Goal: Information Seeking & Learning: Learn about a topic

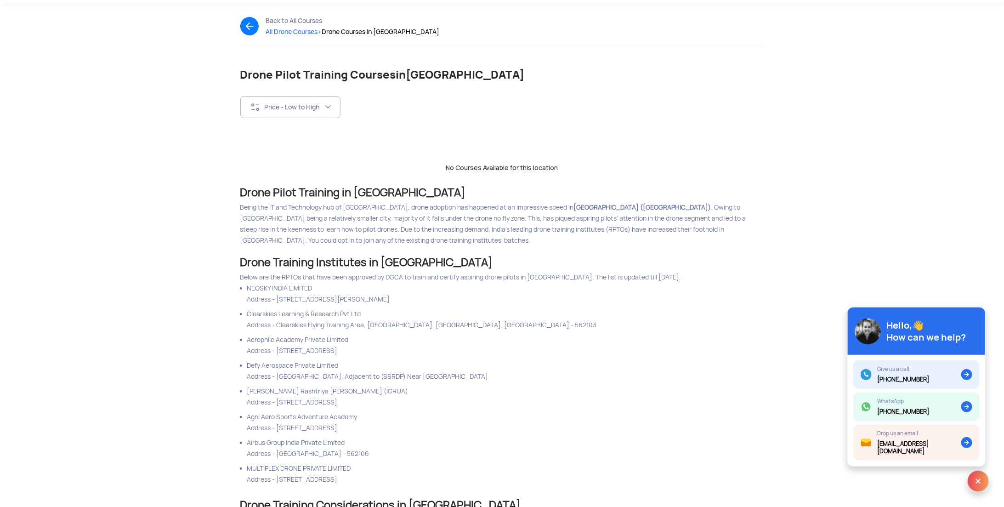
scroll to position [46, 0]
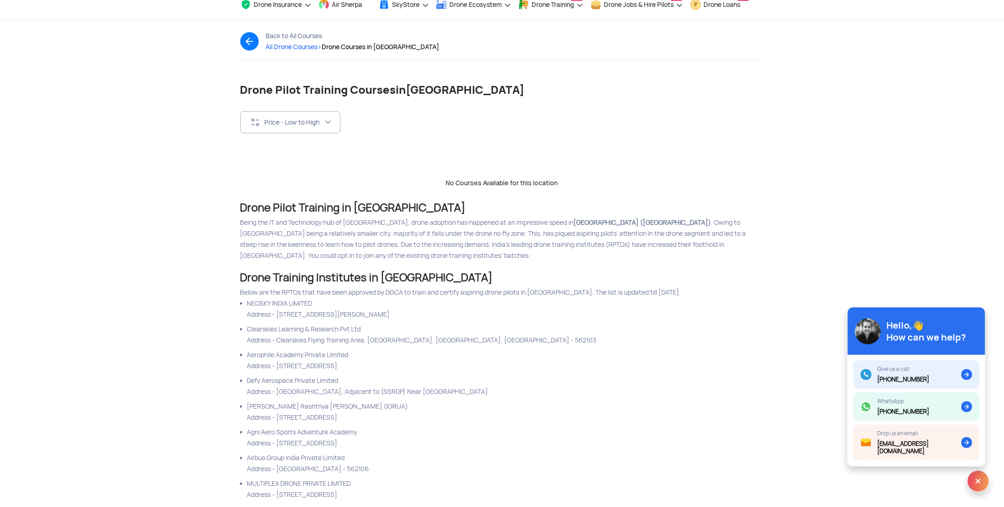
click at [985, 484] on img at bounding box center [978, 481] width 22 height 22
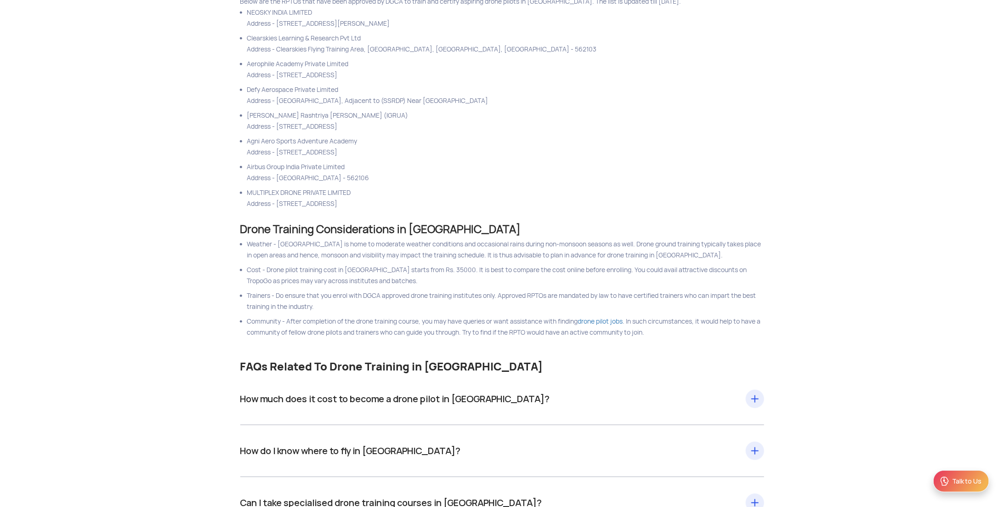
scroll to position [429, 0]
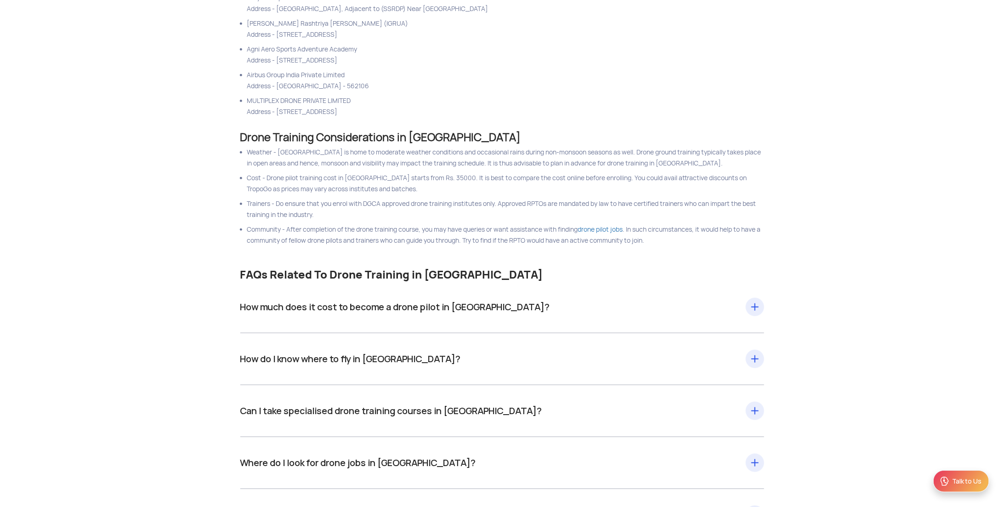
click at [495, 305] on div "How much does it cost to become a drone pilot in Bangalore? Drone pilot trainin…" at bounding box center [502, 307] width 524 height 15
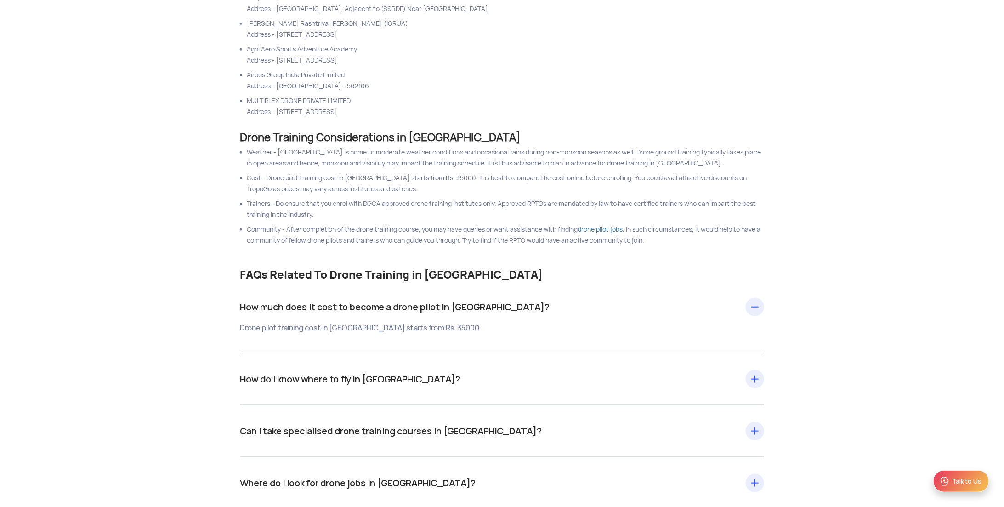
click at [464, 377] on div "How do I know where to fly in Bangalore? Once you have completed the drone trai…" at bounding box center [502, 379] width 524 height 15
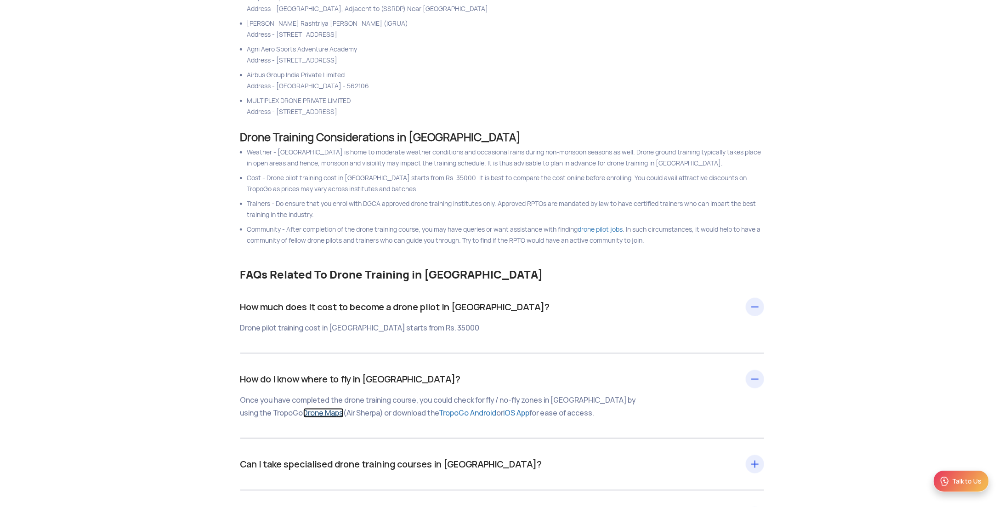
click at [303, 409] on link "Drone Maps" at bounding box center [323, 413] width 40 height 10
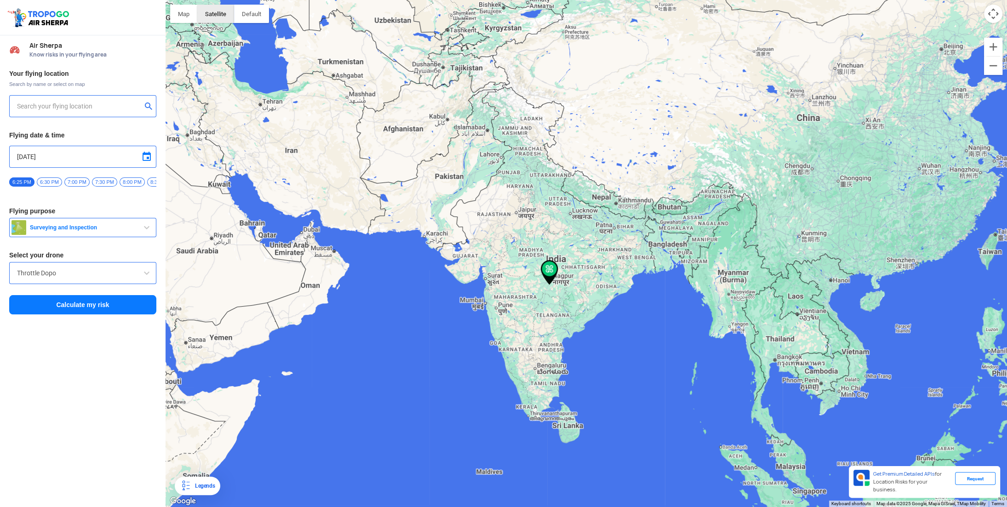
type input "[STREET_ADDRESS]"
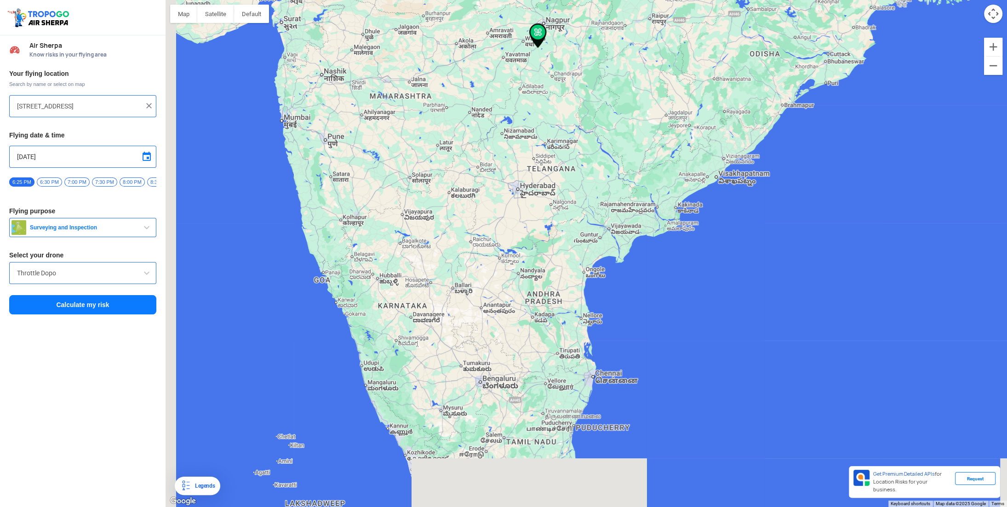
drag, startPoint x: 464, startPoint y: 410, endPoint x: 501, endPoint y: 336, distance: 82.2
click at [501, 336] on div at bounding box center [585, 253] width 841 height 507
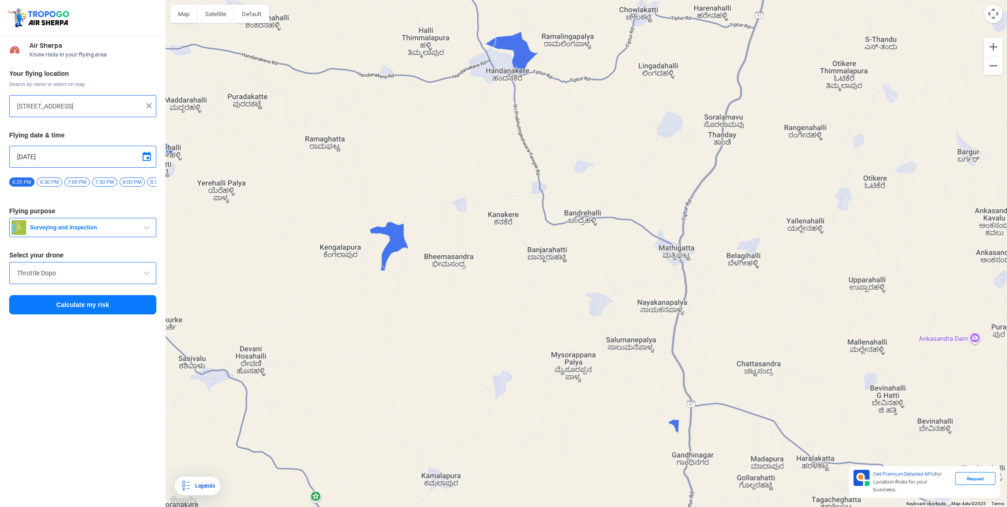
click at [131, 237] on button "Surveying and Inspection" at bounding box center [82, 227] width 147 height 19
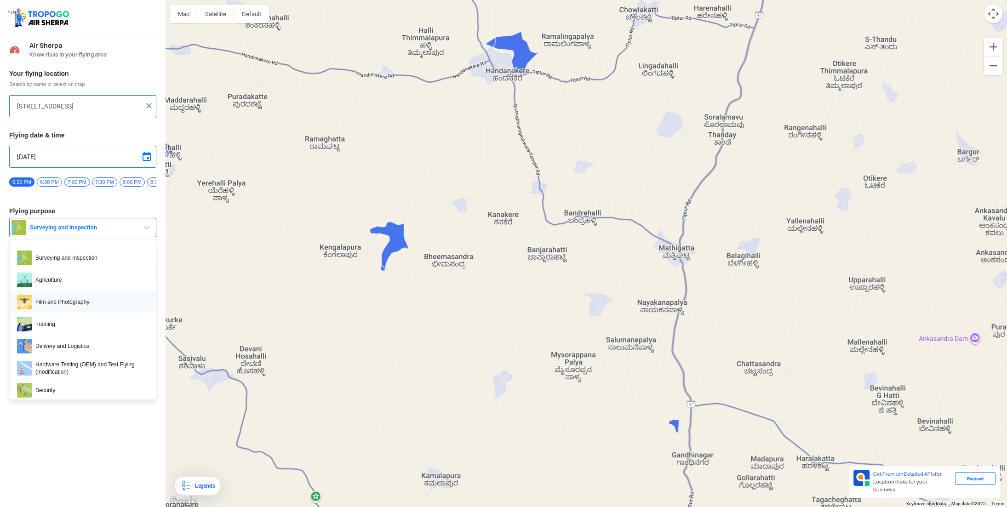
click at [105, 308] on span "Film and Photography" at bounding box center [90, 302] width 117 height 15
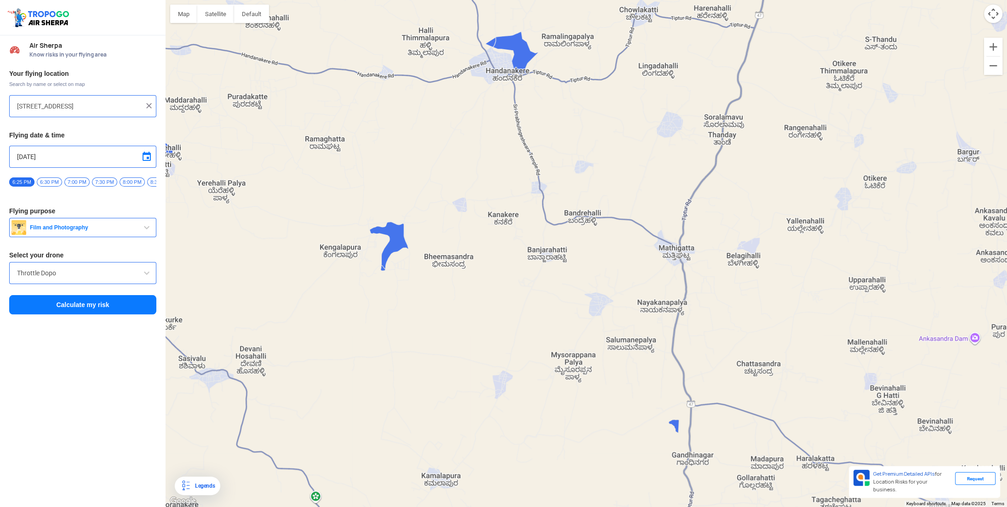
click at [104, 277] on input "Throttle Dopo" at bounding box center [82, 272] width 131 height 11
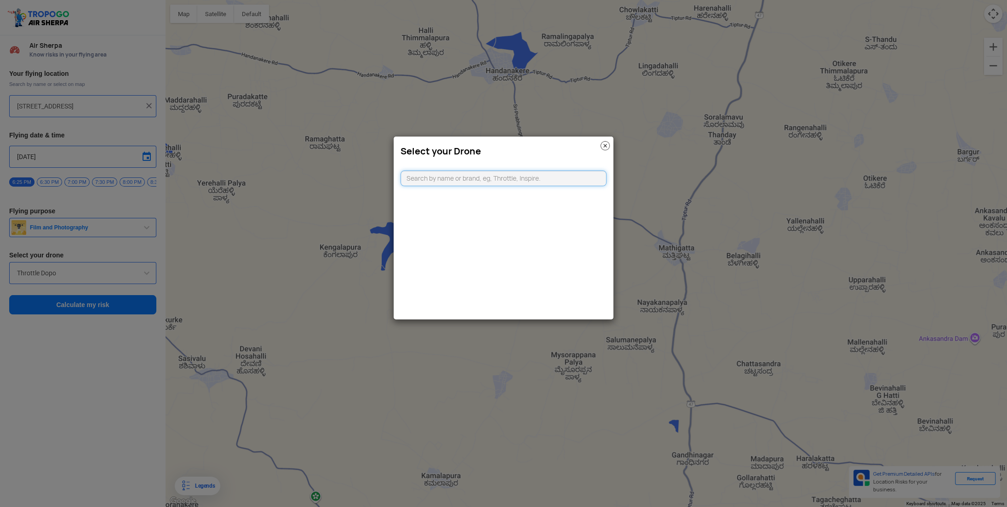
click at [479, 183] on input "text" at bounding box center [503, 179] width 206 height 16
click at [467, 176] on input "air 3" at bounding box center [503, 179] width 206 height 16
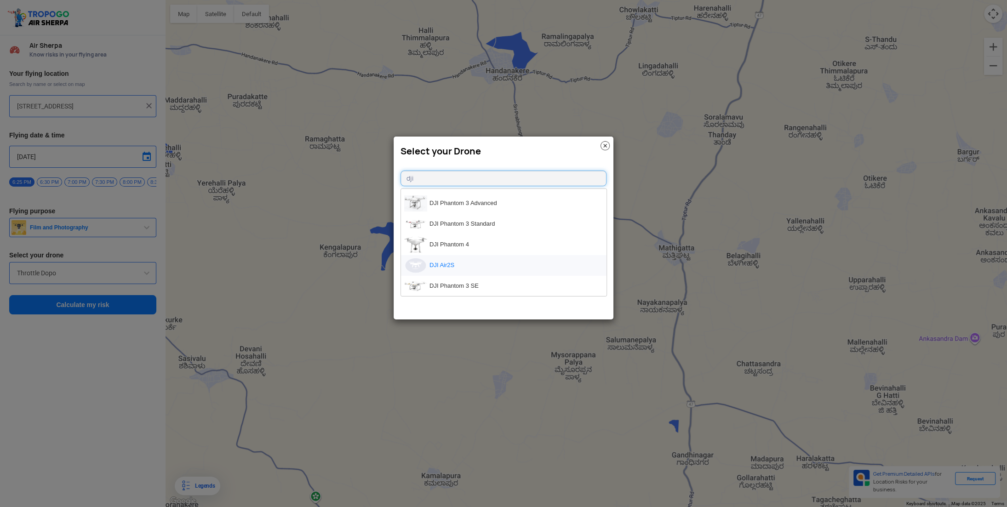
type input "dji"
click at [484, 265] on li "DJI Air2S" at bounding box center [503, 265] width 205 height 21
type input "DJI Air2S"
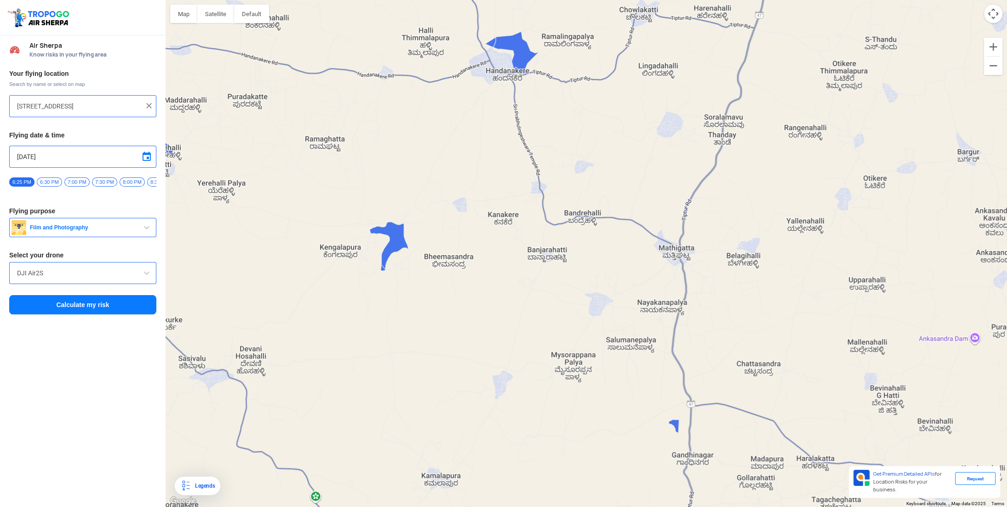
click at [127, 103] on input "144, Khattalwada, Wadgaon, Maharashtra 272176, India" at bounding box center [79, 106] width 125 height 11
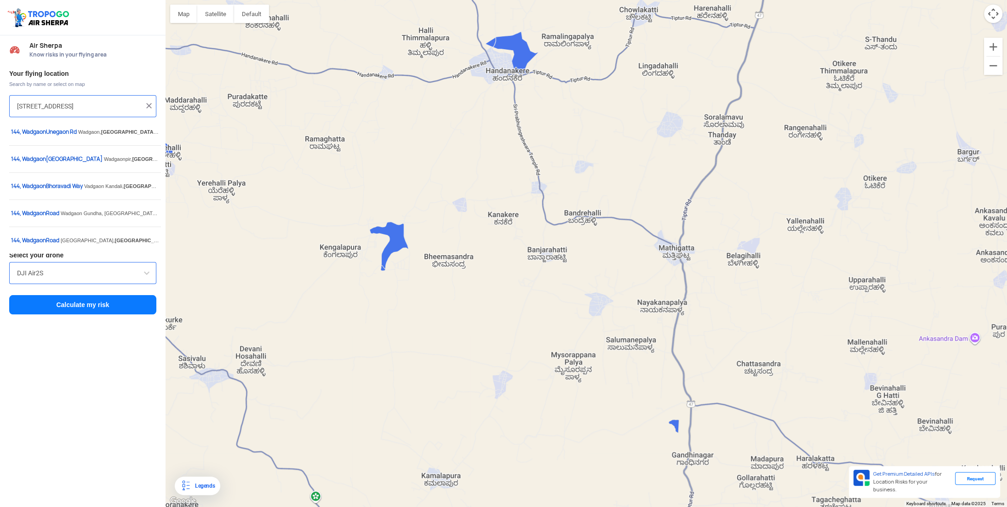
click at [127, 103] on input "144, Khattalwada, Wadgaon, Maharashtra 272176, India" at bounding box center [79, 106] width 125 height 11
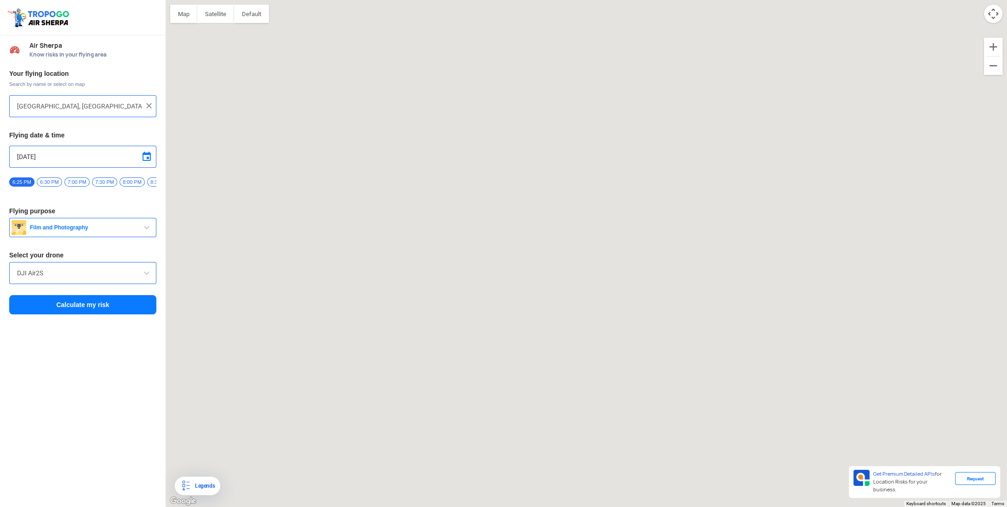
type input "14A, Whitely Layout, Whitefield, Bengaluru, Karnataka 560066, India"
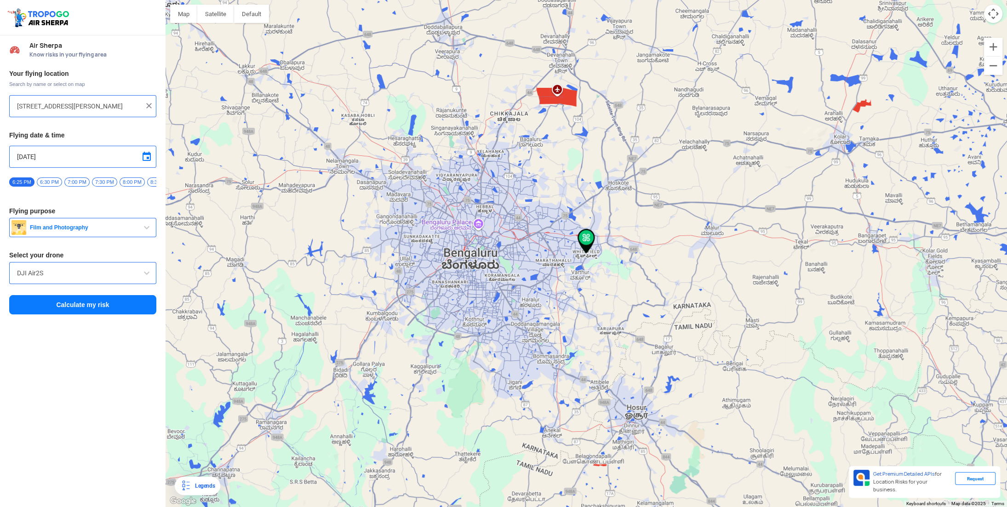
click at [89, 311] on button "Calculate my risk" at bounding box center [82, 304] width 147 height 19
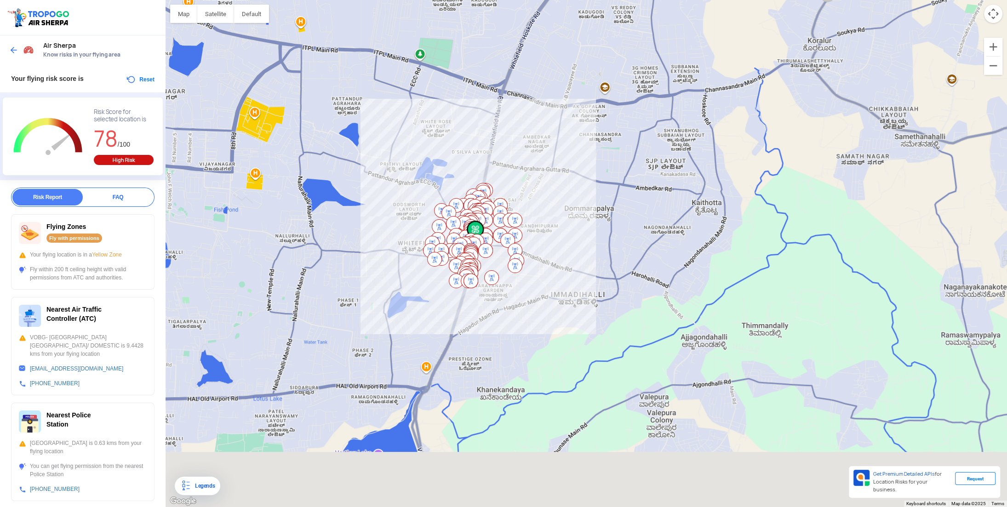
drag, startPoint x: 532, startPoint y: 422, endPoint x: 549, endPoint y: 257, distance: 165.4
click at [549, 257] on div at bounding box center [585, 253] width 841 height 507
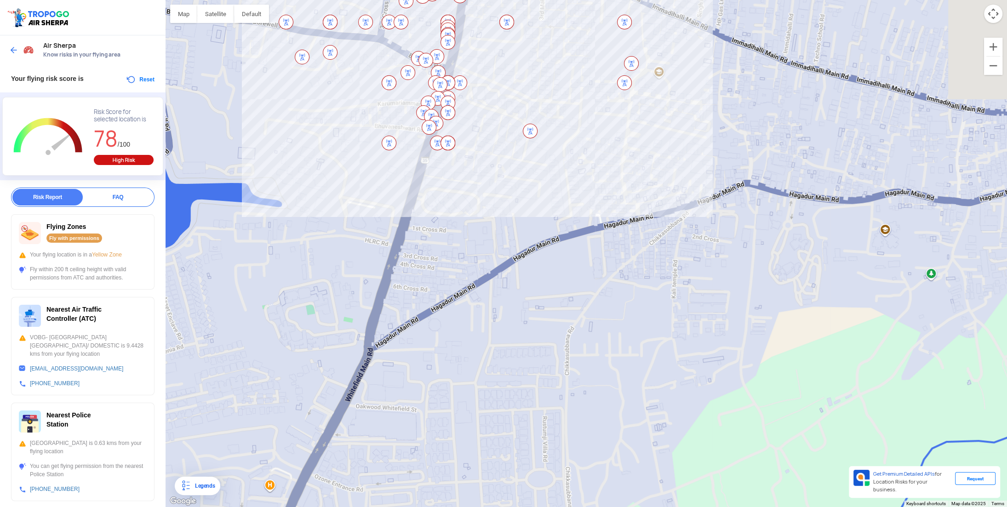
drag, startPoint x: 458, startPoint y: 183, endPoint x: 516, endPoint y: 348, distance: 175.3
click at [516, 349] on div at bounding box center [585, 253] width 841 height 507
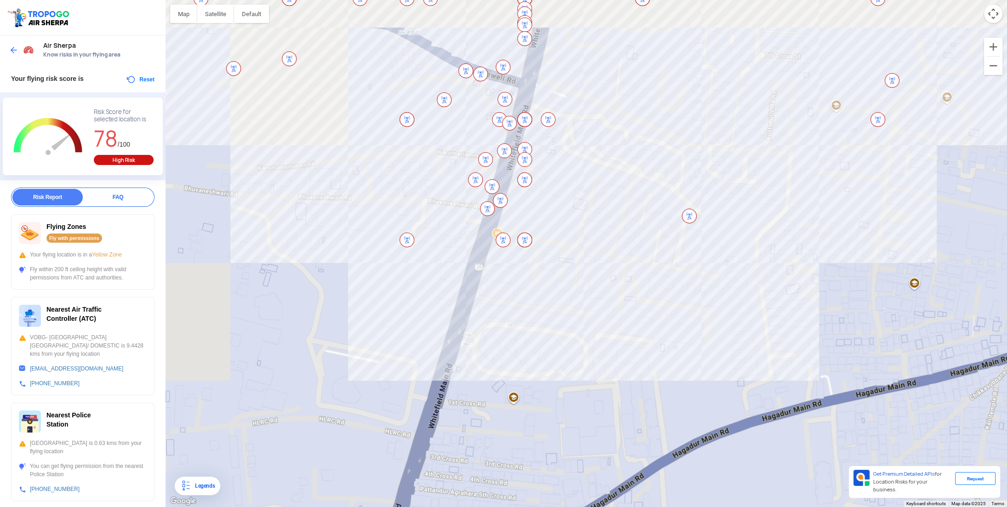
drag, startPoint x: 465, startPoint y: 203, endPoint x: 554, endPoint y: 386, distance: 203.5
click at [553, 386] on div at bounding box center [585, 253] width 841 height 507
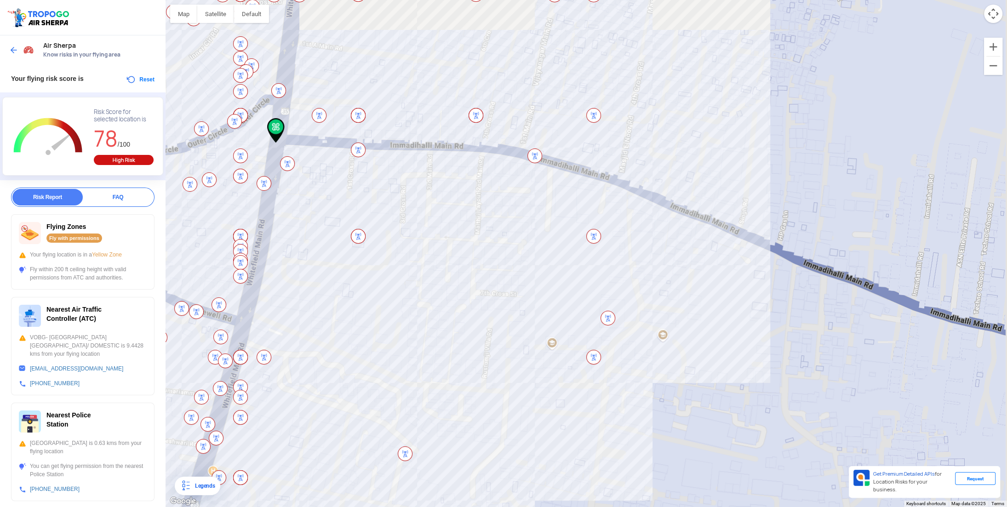
drag, startPoint x: 669, startPoint y: 221, endPoint x: 398, endPoint y: 374, distance: 311.6
click at [398, 374] on div at bounding box center [585, 253] width 841 height 507
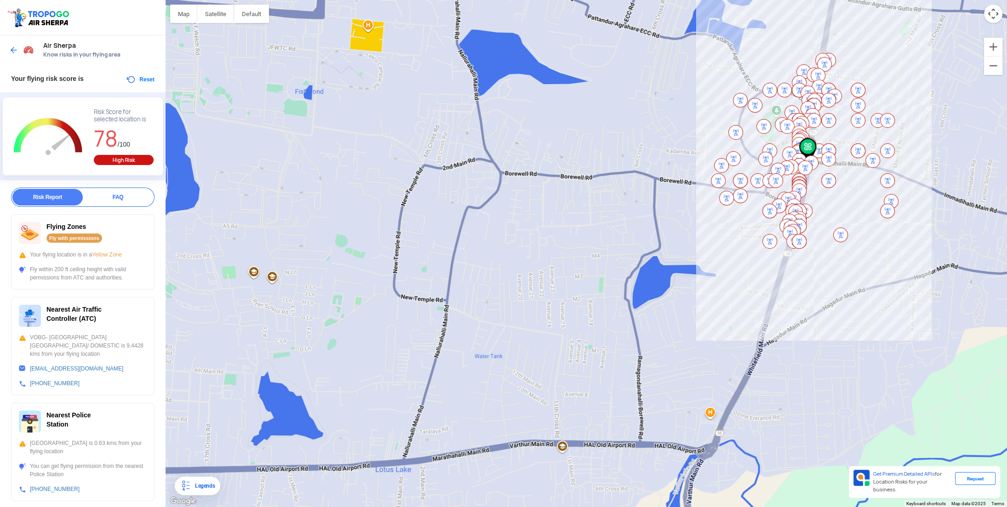
drag, startPoint x: 352, startPoint y: 315, endPoint x: 784, endPoint y: 246, distance: 437.5
click at [784, 246] on div at bounding box center [585, 253] width 841 height 507
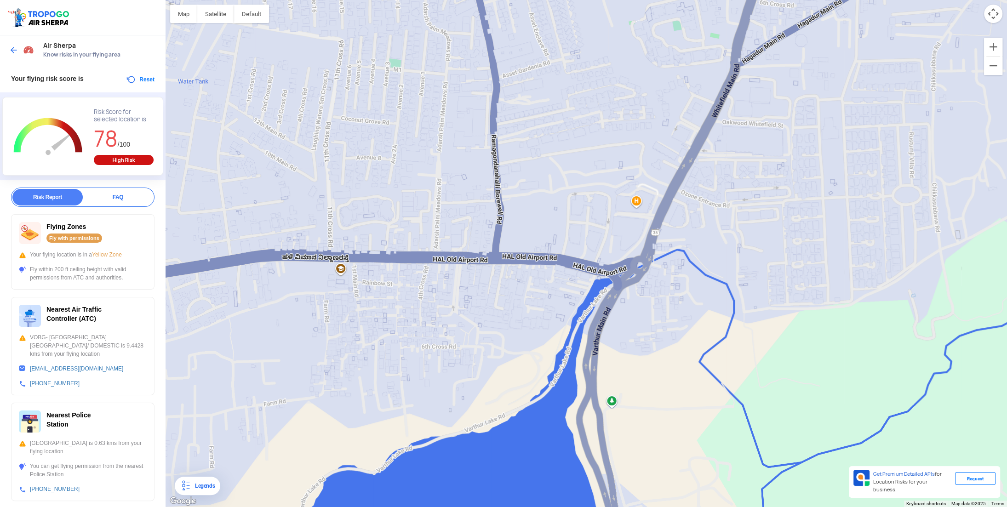
drag, startPoint x: 620, startPoint y: 419, endPoint x: 800, endPoint y: 246, distance: 249.0
click at [800, 246] on div at bounding box center [585, 253] width 841 height 507
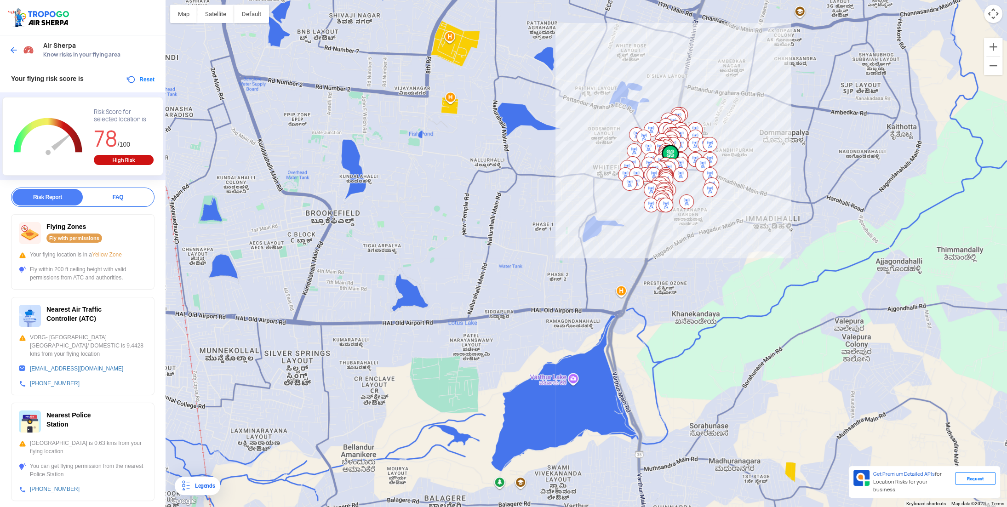
click at [12, 46] on img at bounding box center [13, 50] width 9 height 9
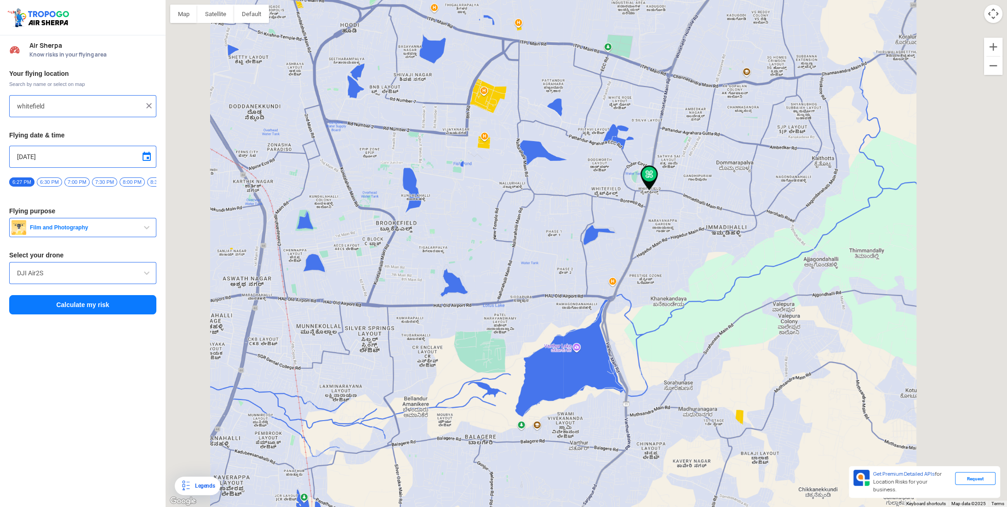
type input "14A, Whitely Layout, Whitefield, Bengaluru, Karnataka 560066, India"
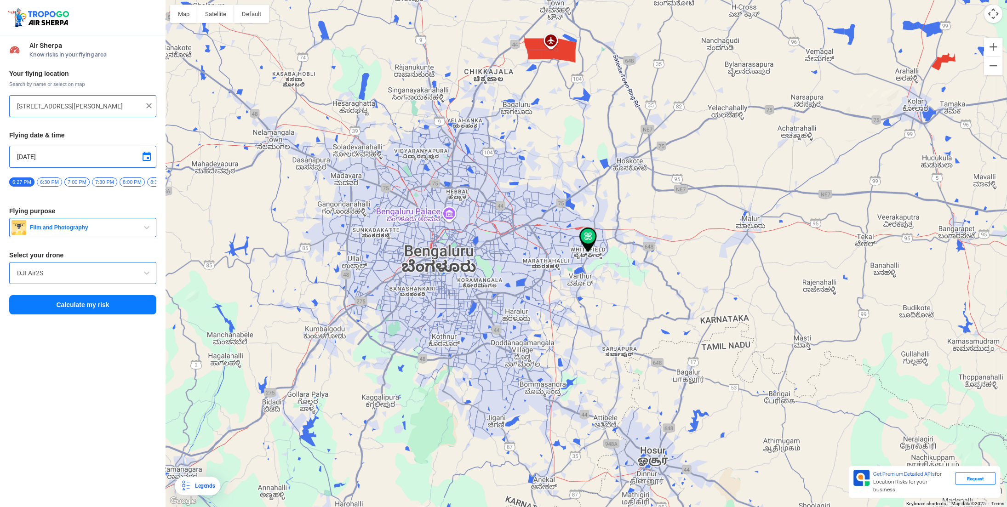
click at [63, 107] on input "14A, Whitely Layout, Whitefield, Bengaluru, Karnataka 560066, India" at bounding box center [79, 106] width 125 height 11
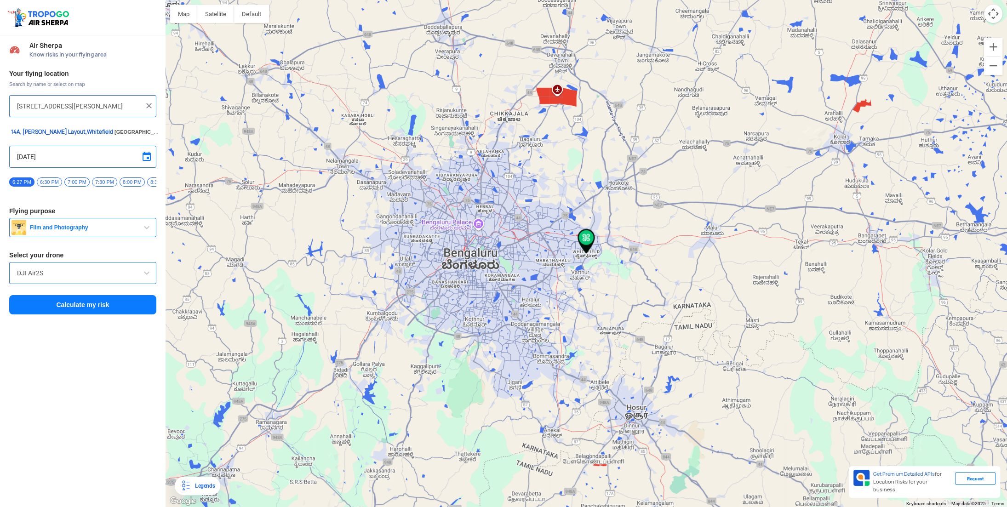
click at [148, 106] on img at bounding box center [148, 105] width 9 height 9
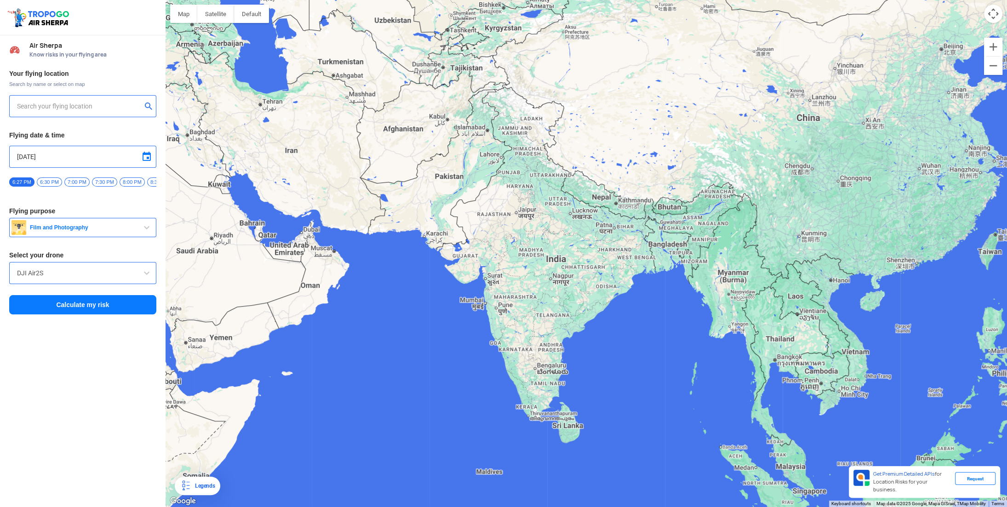
click at [108, 106] on input "text" at bounding box center [79, 106] width 125 height 11
type input "Bengaluru, Karnataka, India"
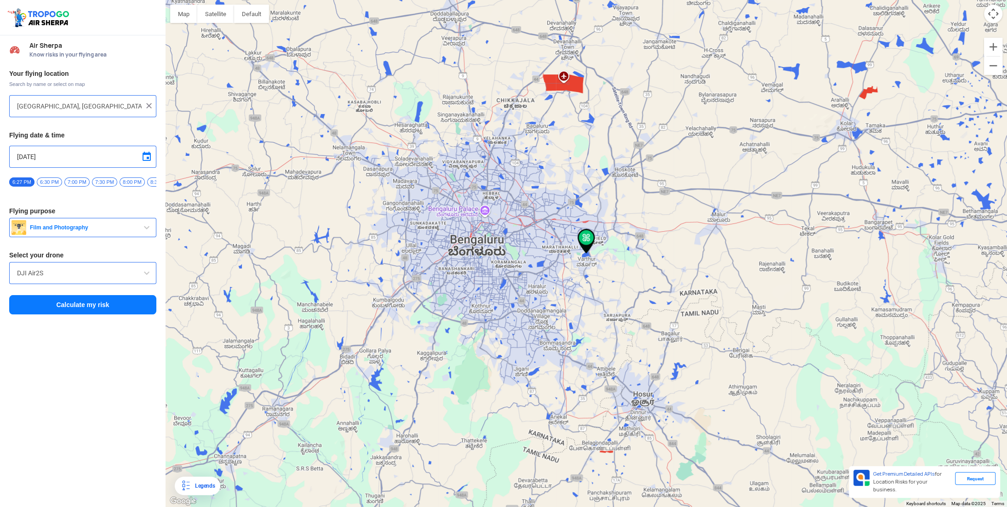
click at [84, 307] on button "Calculate my risk" at bounding box center [82, 304] width 147 height 19
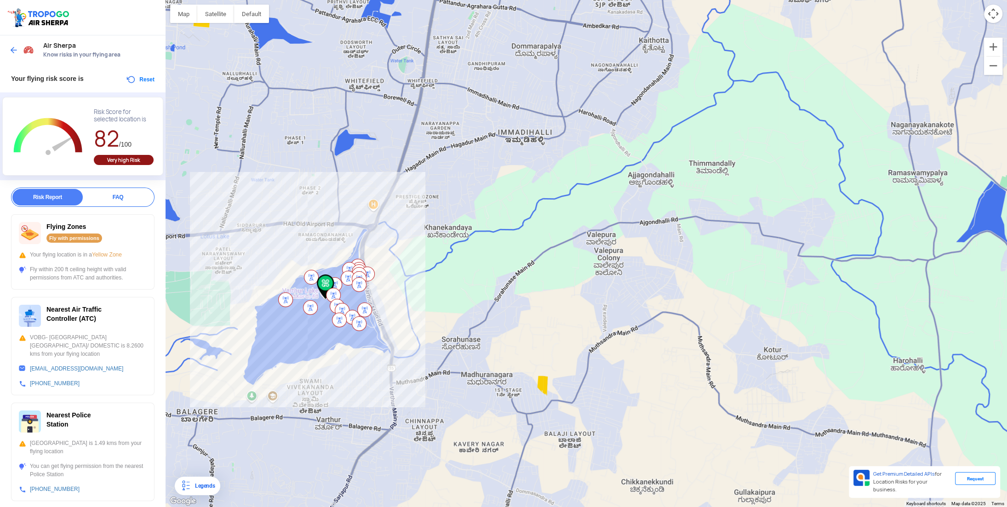
click at [14, 51] on img at bounding box center [13, 50] width 9 height 9
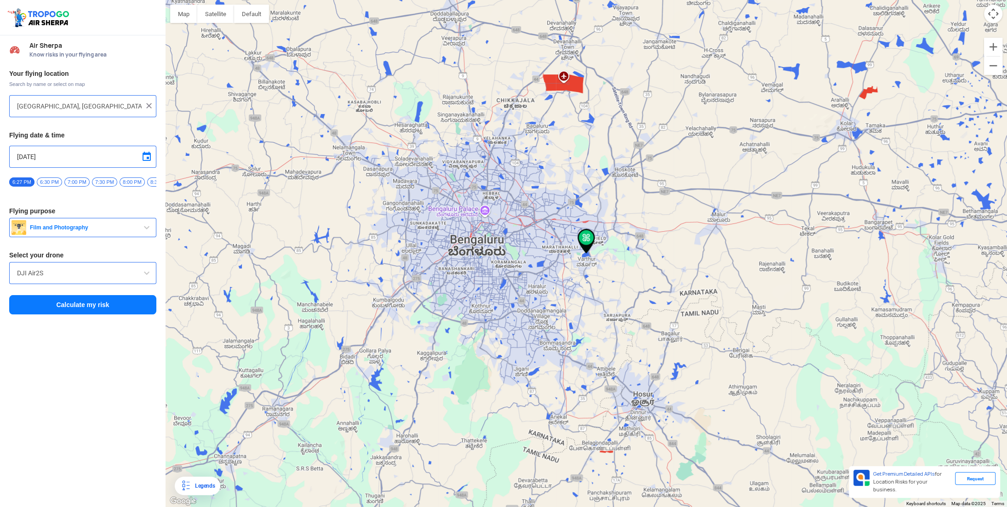
click at [577, 422] on div at bounding box center [585, 253] width 841 height 507
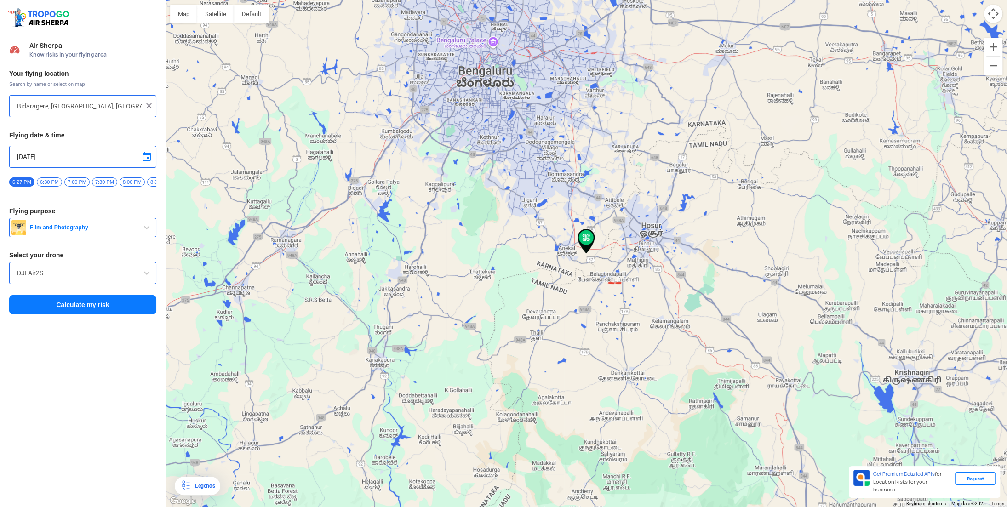
click at [585, 236] on img at bounding box center [585, 241] width 17 height 25
click at [584, 241] on img at bounding box center [585, 241] width 17 height 25
click at [575, 384] on div at bounding box center [585, 253] width 841 height 507
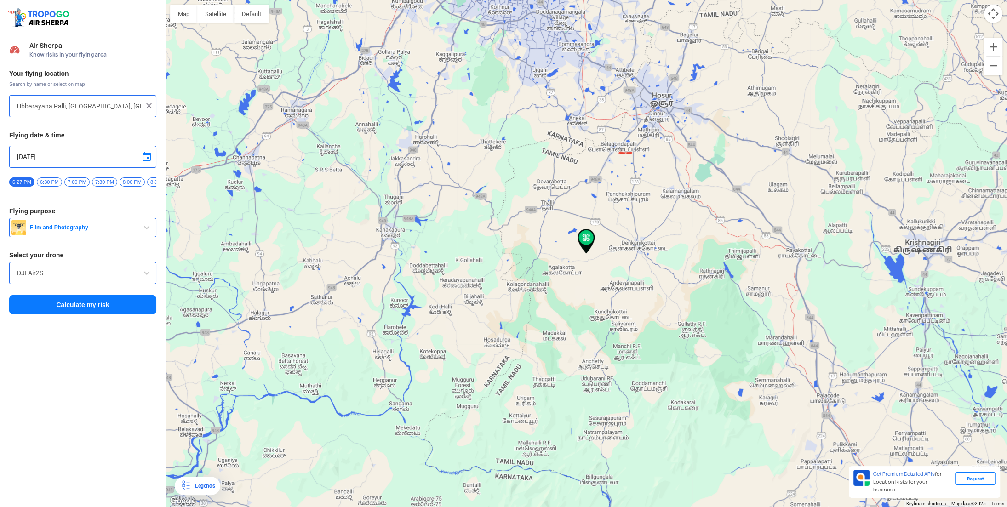
click at [511, 381] on div at bounding box center [585, 253] width 841 height 507
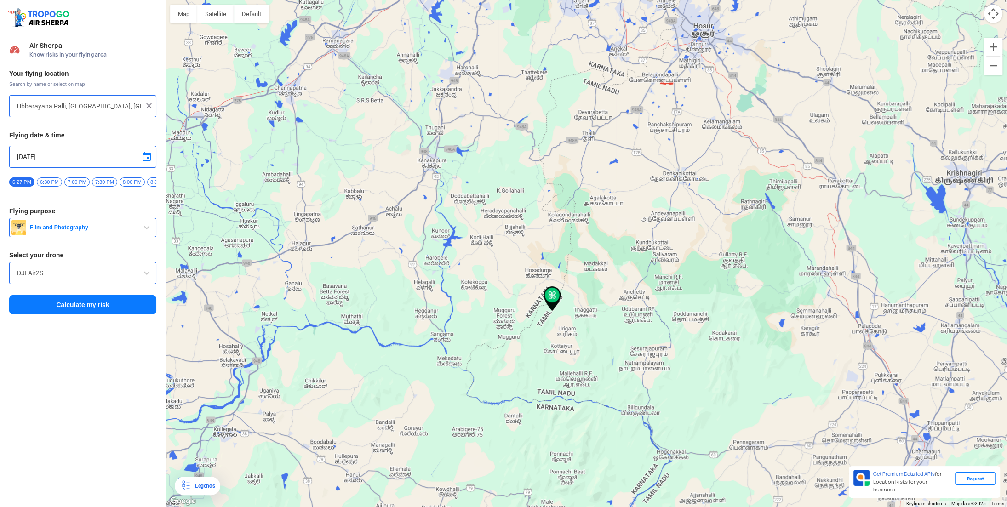
type input "Urigam R.F., Tamil Nadu, India"
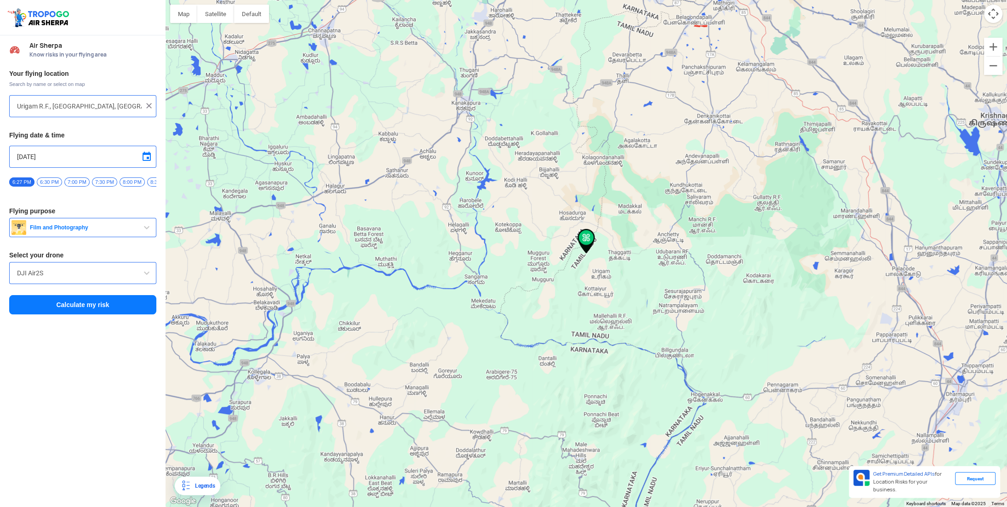
click at [106, 312] on button "Calculate my risk" at bounding box center [82, 304] width 147 height 19
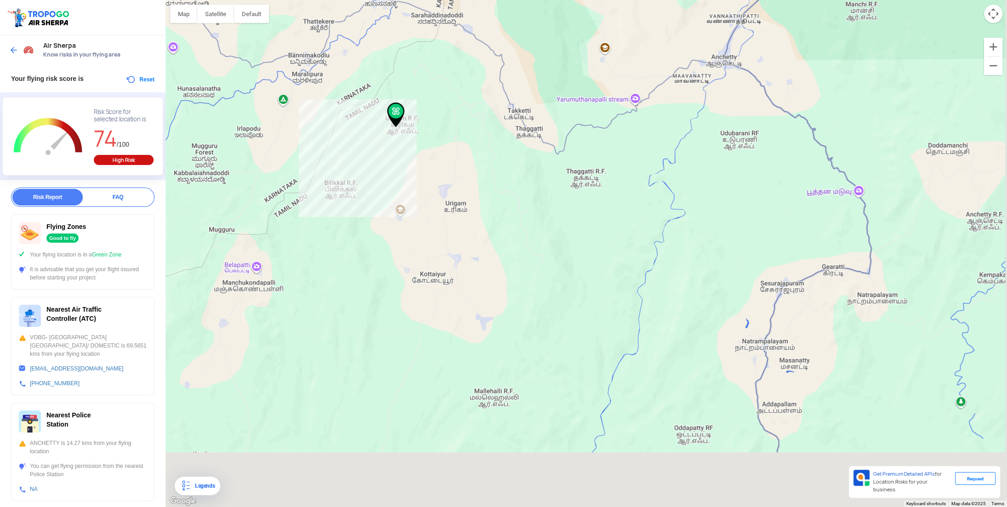
drag, startPoint x: 522, startPoint y: 382, endPoint x: 444, endPoint y: 190, distance: 207.8
click at [444, 190] on div at bounding box center [585, 253] width 841 height 507
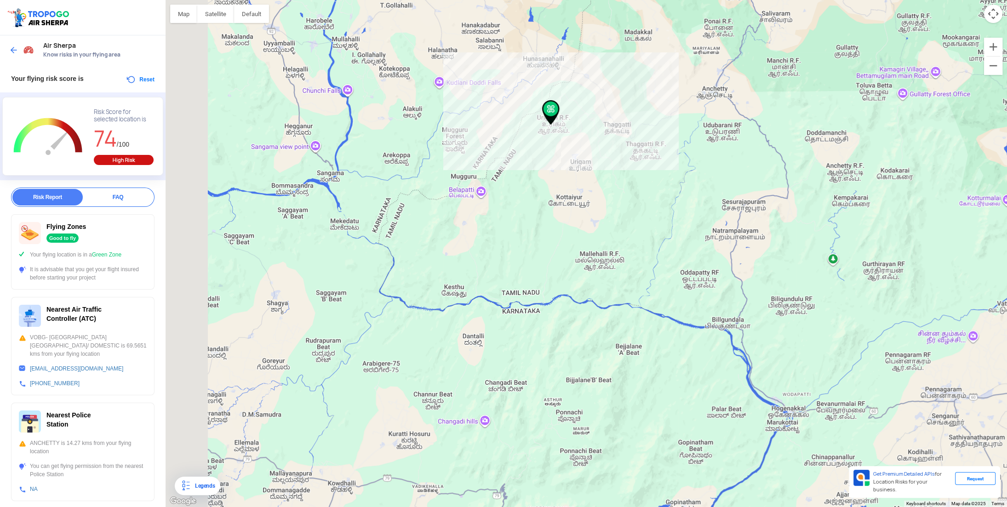
drag, startPoint x: 415, startPoint y: 413, endPoint x: 522, endPoint y: 321, distance: 140.8
click at [522, 321] on div at bounding box center [585, 253] width 841 height 507
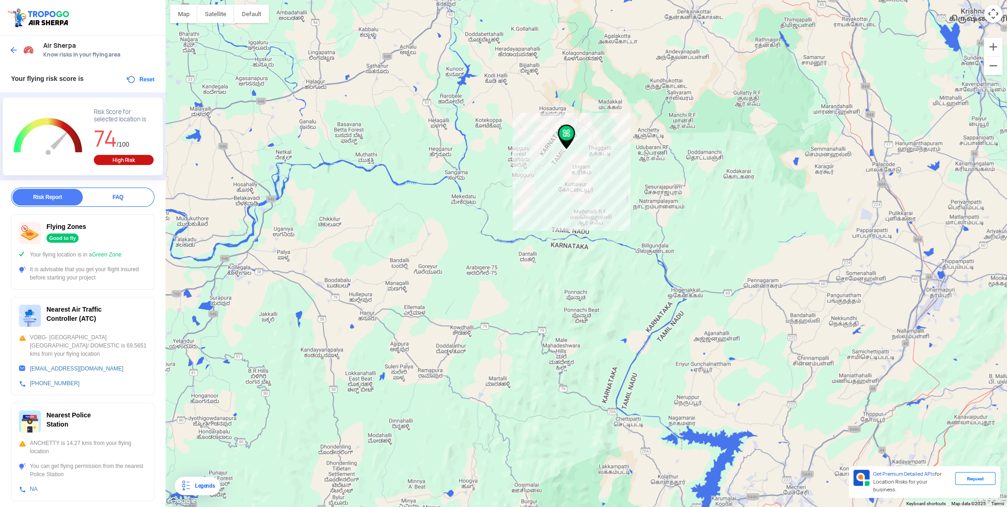
drag, startPoint x: 463, startPoint y: 432, endPoint x: 507, endPoint y: 333, distance: 108.8
click at [507, 333] on div at bounding box center [585, 253] width 841 height 507
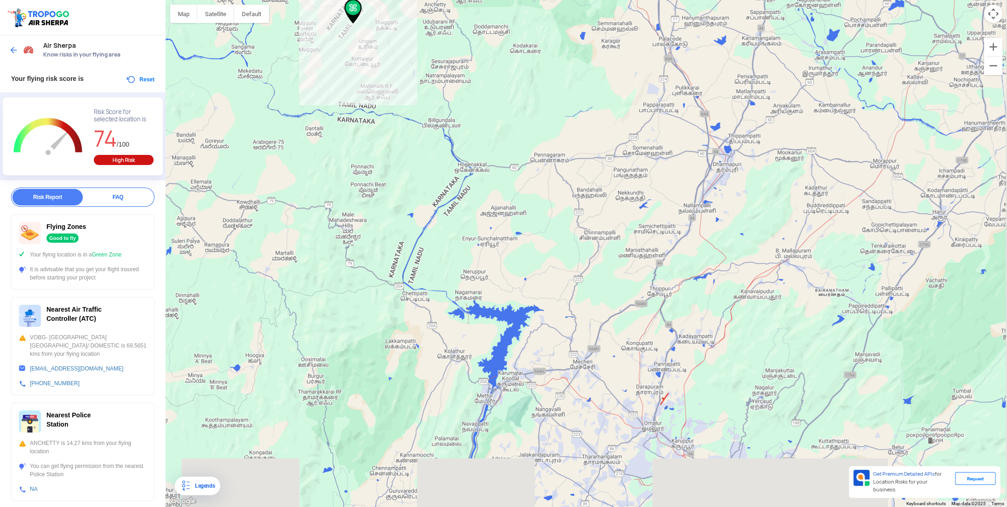
drag, startPoint x: 694, startPoint y: 415, endPoint x: 484, endPoint y: 292, distance: 243.7
click at [484, 292] on div at bounding box center [585, 253] width 841 height 507
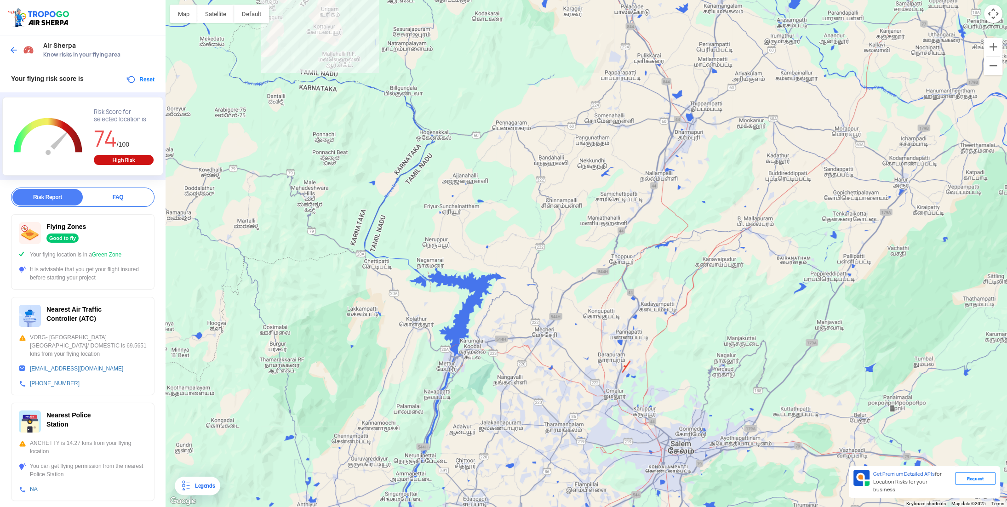
drag, startPoint x: 549, startPoint y: 426, endPoint x: 500, endPoint y: 375, distance: 70.2
click at [500, 375] on div at bounding box center [585, 253] width 841 height 507
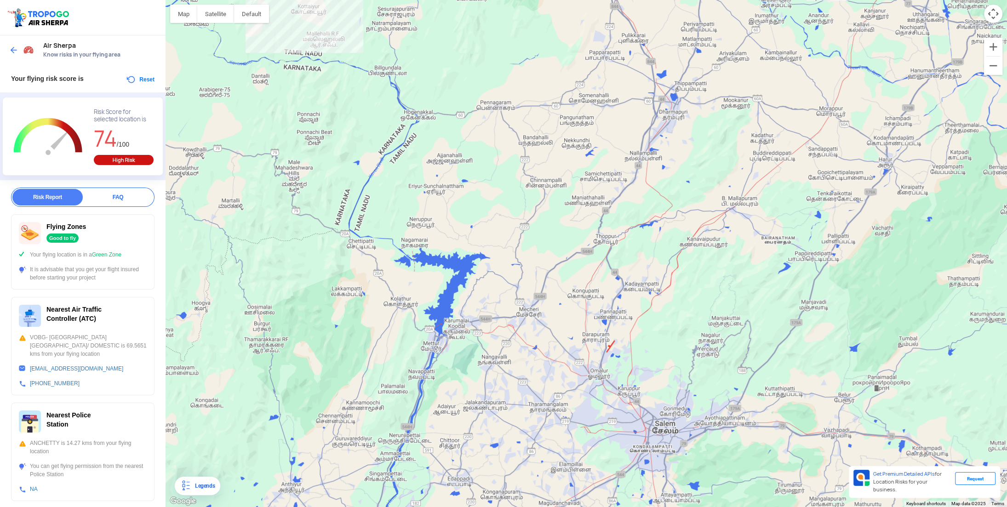
click at [436, 350] on div at bounding box center [585, 253] width 841 height 507
click at [436, 346] on div at bounding box center [585, 253] width 841 height 507
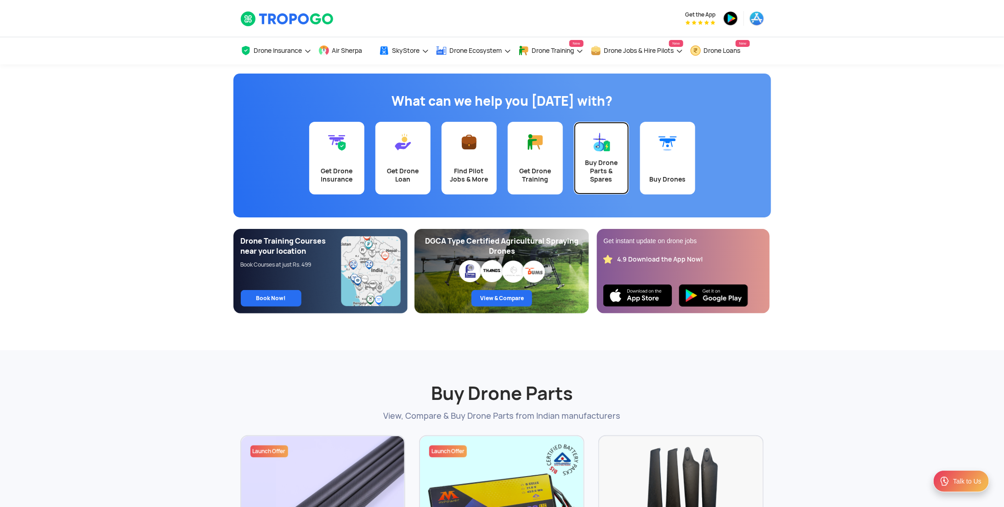
click at [603, 177] on div "Buy Drone Parts & Spares" at bounding box center [602, 171] width 44 height 25
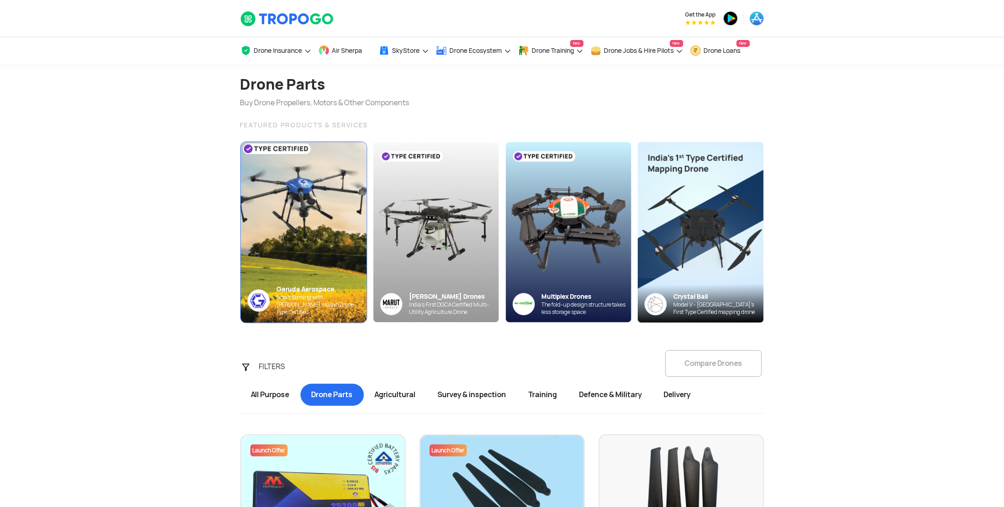
click at [309, 268] on img at bounding box center [303, 232] width 138 height 199
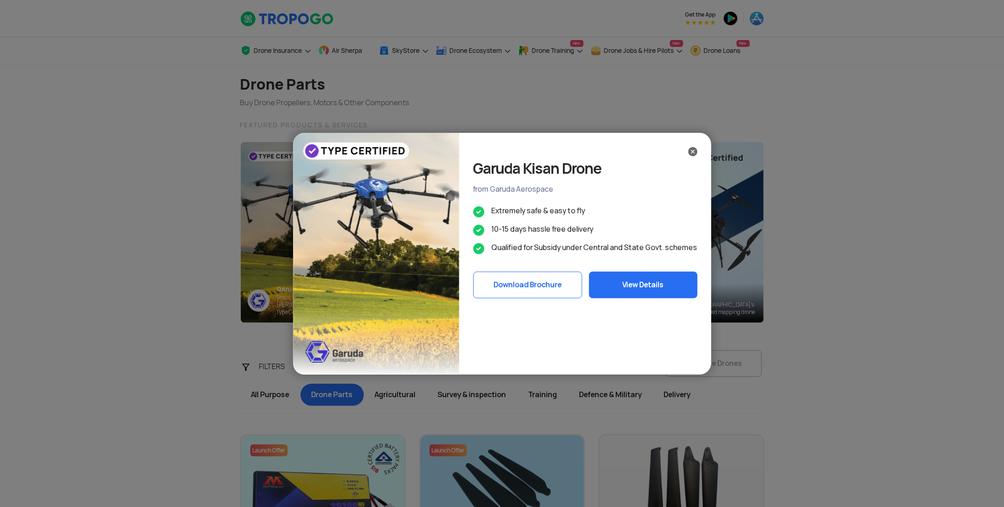
scroll to position [30, 0]
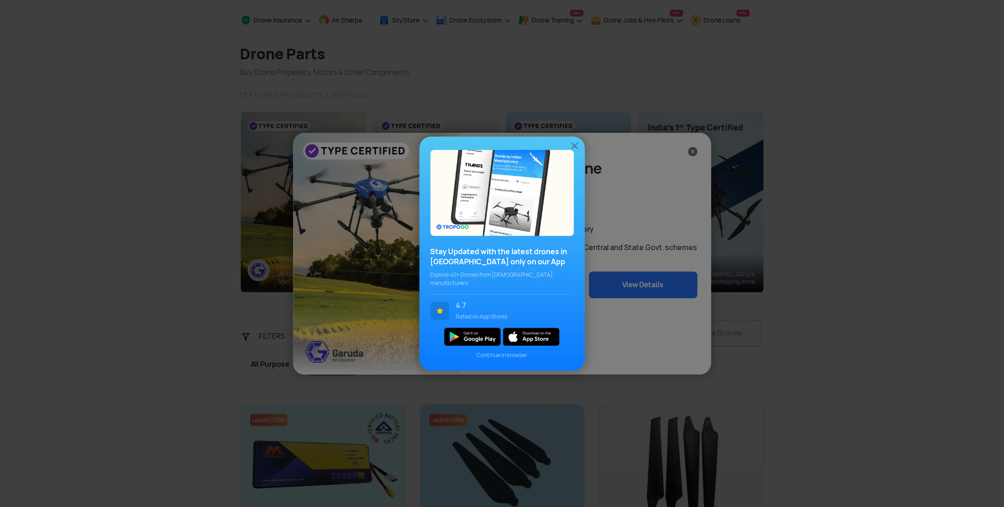
click at [119, 296] on div "Stay Updated with the latest drones in India only on our App Explore 40+ Drones…" at bounding box center [502, 253] width 1004 height 507
click at [575, 151] on img at bounding box center [574, 145] width 11 height 11
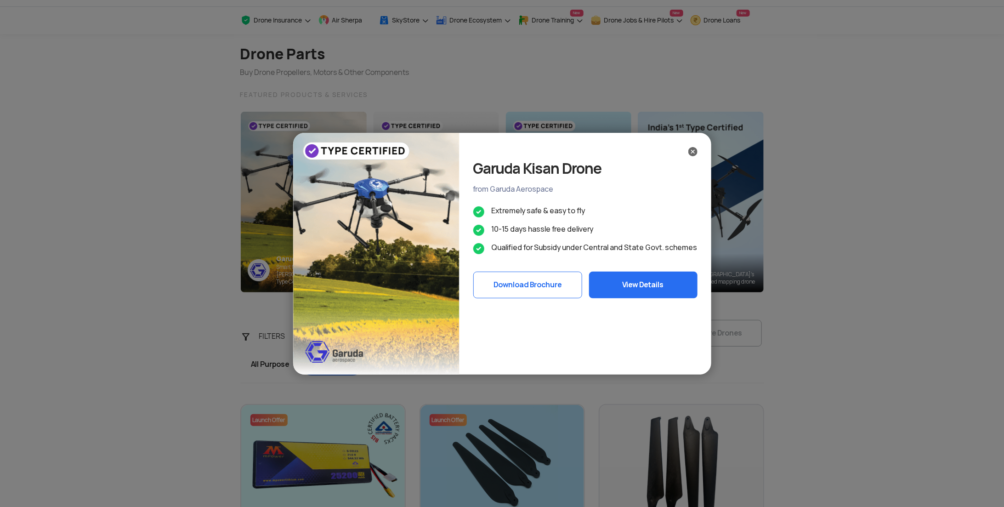
click at [139, 238] on div "Garuda Kisan Drone from Garuda Aerospace Extremely safe & easy to fly 10-15 day…" at bounding box center [502, 253] width 1004 height 507
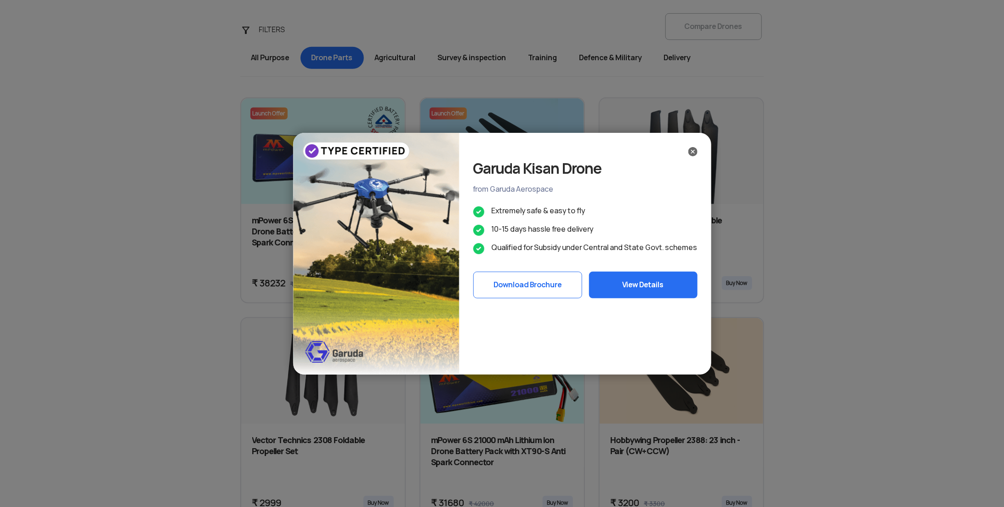
scroll to position [352, 0]
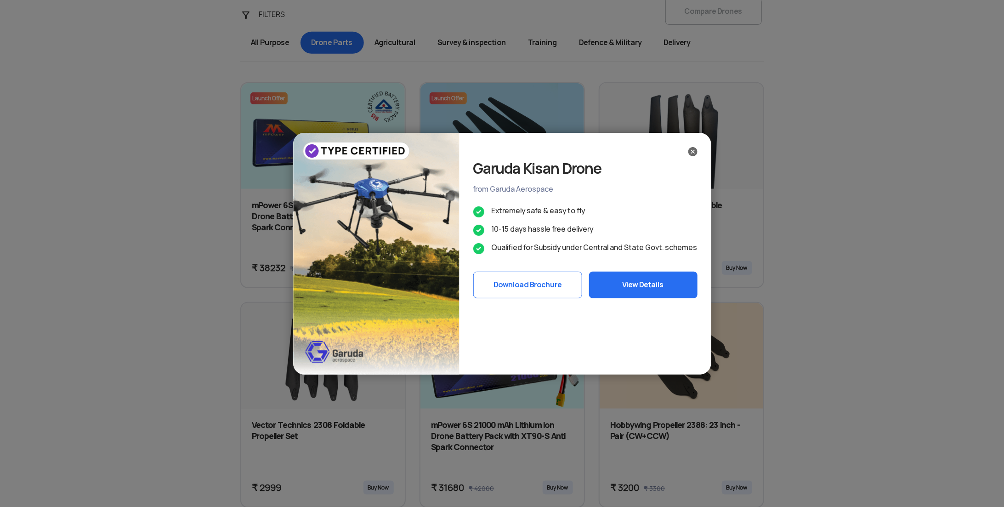
click at [116, 102] on div "Garuda Kisan Drone from Garuda Aerospace Extremely safe & easy to fly 10-15 day…" at bounding box center [502, 253] width 1004 height 507
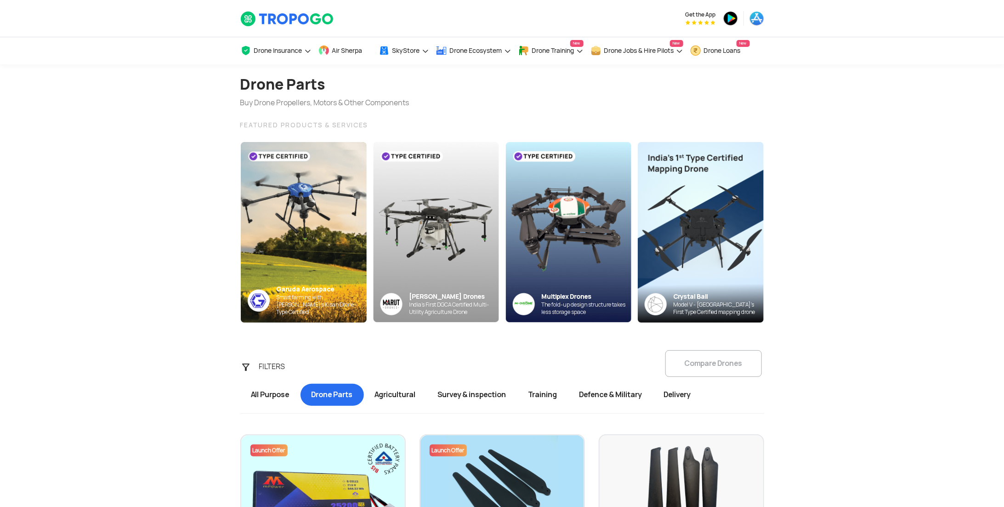
click at [273, 398] on span "All Purpose" at bounding box center [270, 395] width 60 height 22
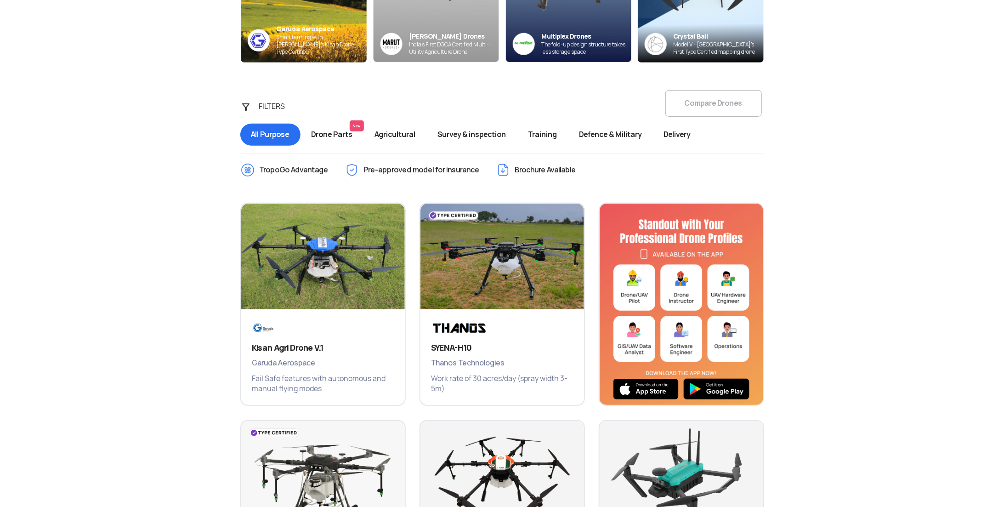
scroll to position [199, 0]
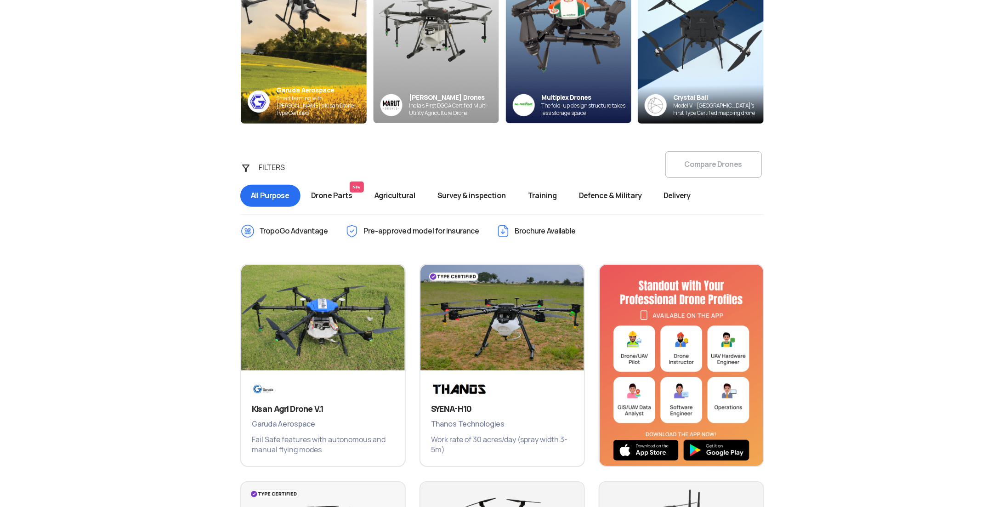
click at [341, 193] on span "Drone Parts New" at bounding box center [332, 196] width 63 height 22
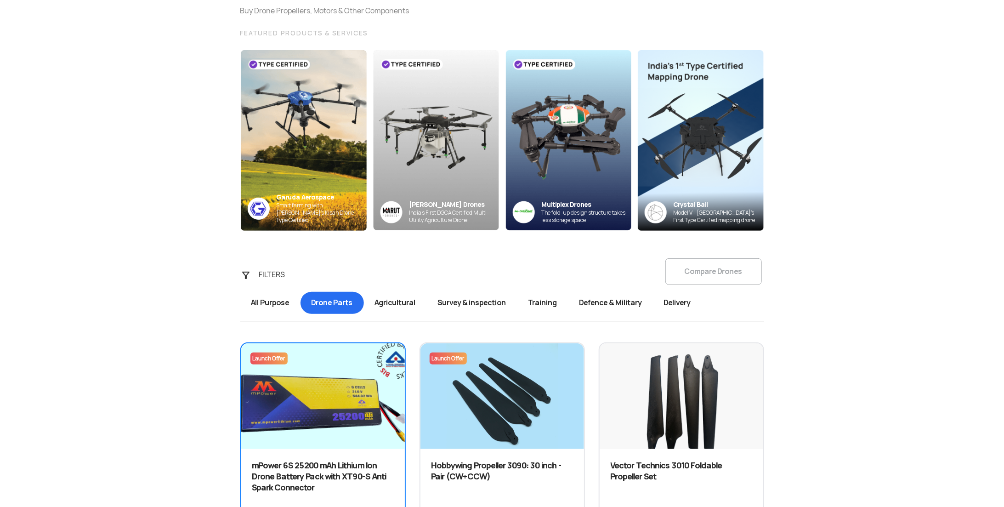
scroll to position [76, 0]
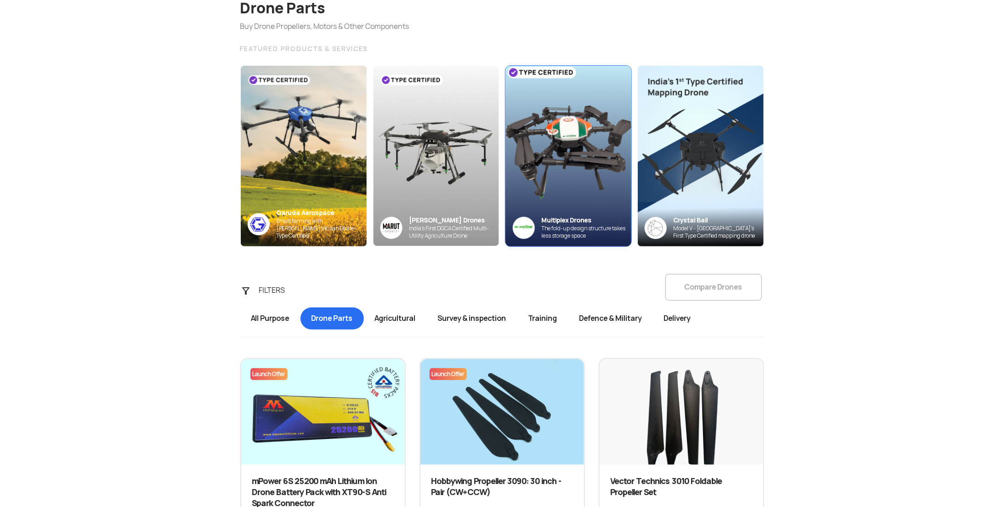
click at [597, 204] on img at bounding box center [568, 156] width 138 height 199
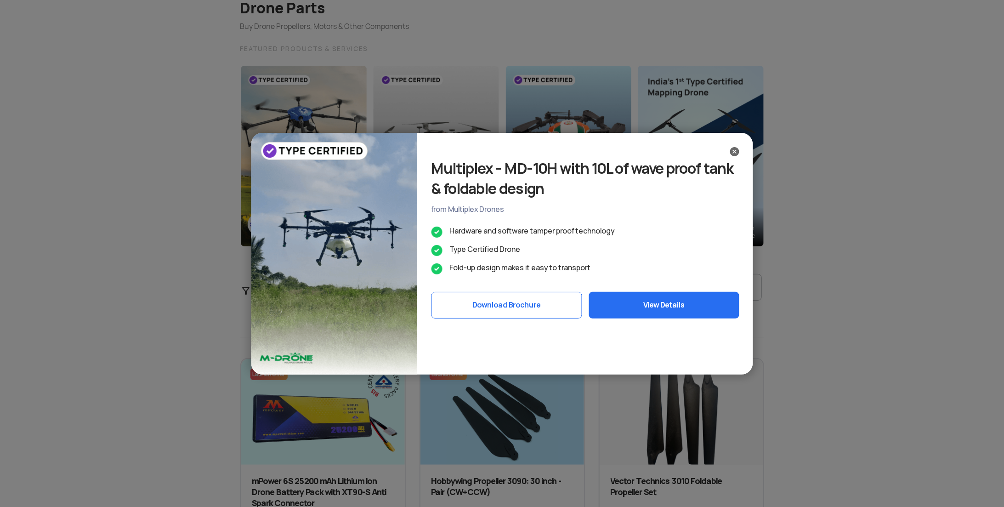
click at [574, 182] on div "Multiplex - MD-10H with 10L of wave proof tank & foldable design from Multiplex…" at bounding box center [502, 253] width 1004 height 507
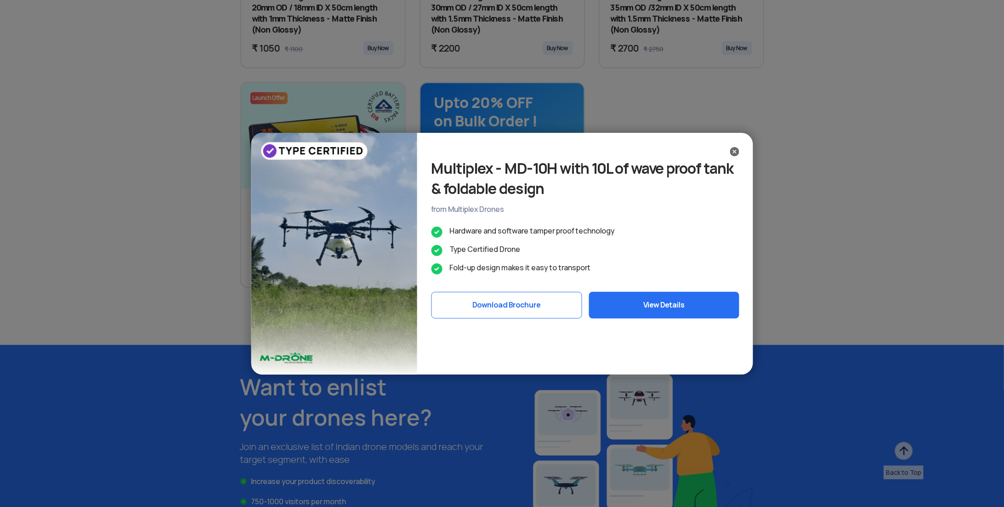
scroll to position [1118, 0]
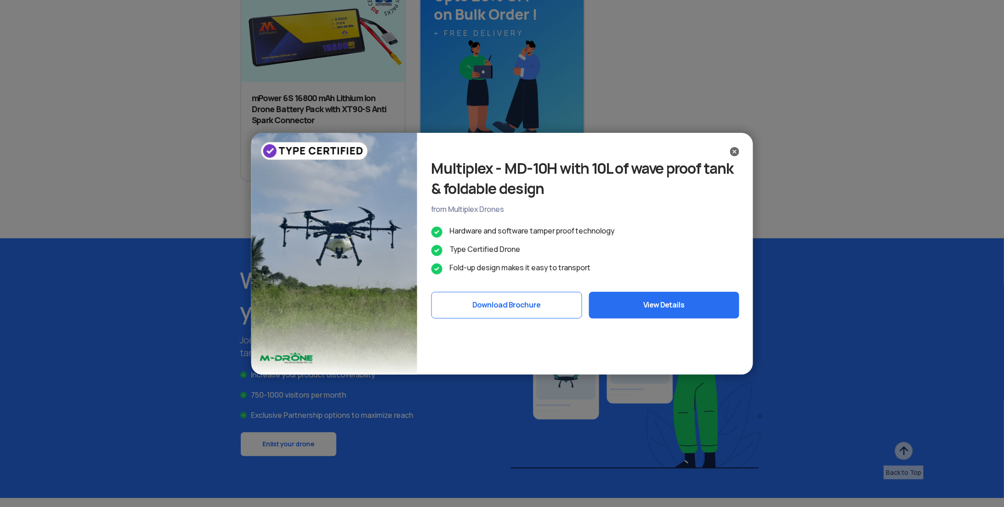
click at [416, 147] on div "Multiplex - MD-10H with 10L of wave proof tank & foldable design from Multiplex…" at bounding box center [502, 253] width 1004 height 507
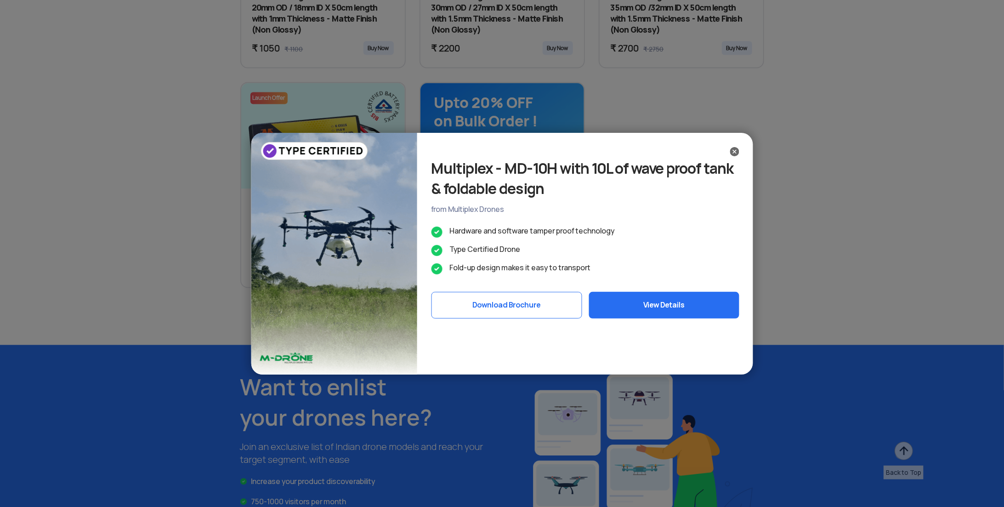
scroll to position [919, 0]
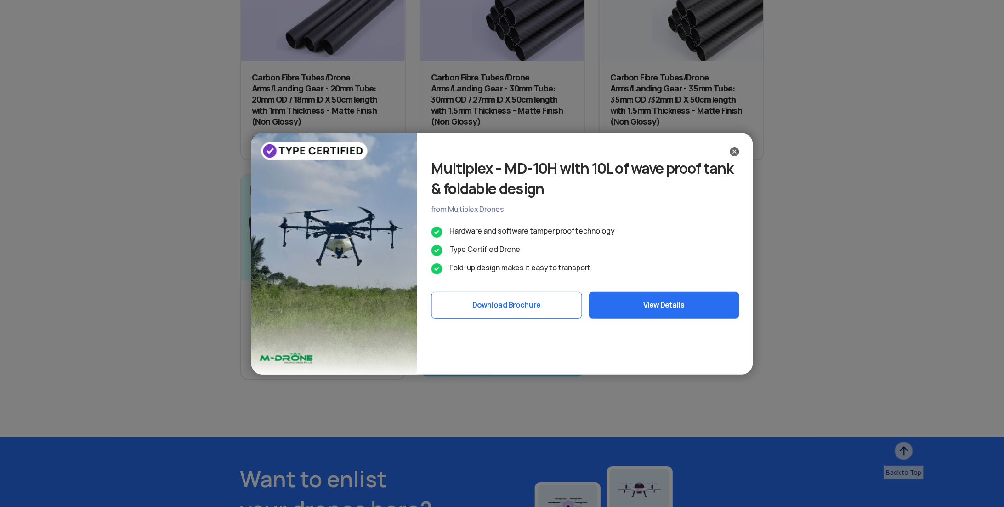
click at [476, 108] on div "Multiplex - MD-10H with 10L of wave proof tank & foldable design from Multiplex…" at bounding box center [502, 253] width 1004 height 507
